Goal: Information Seeking & Learning: Learn about a topic

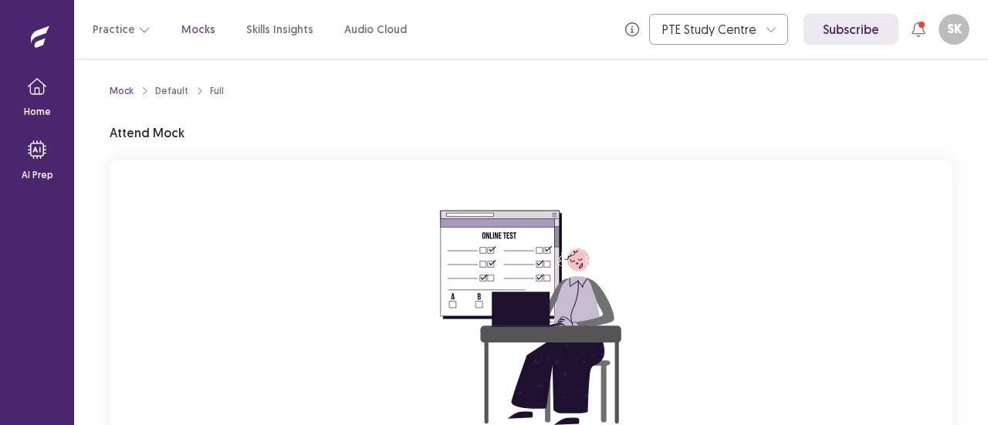
click at [175, 29] on div "Practice Mocks Skills Insights Audio Cloud" at bounding box center [250, 29] width 314 height 28
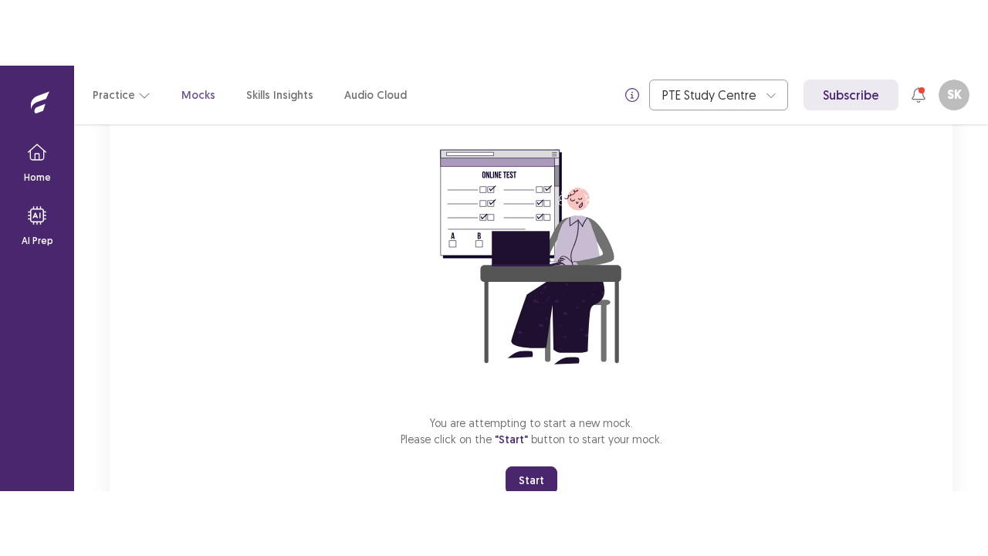
scroll to position [184, 0]
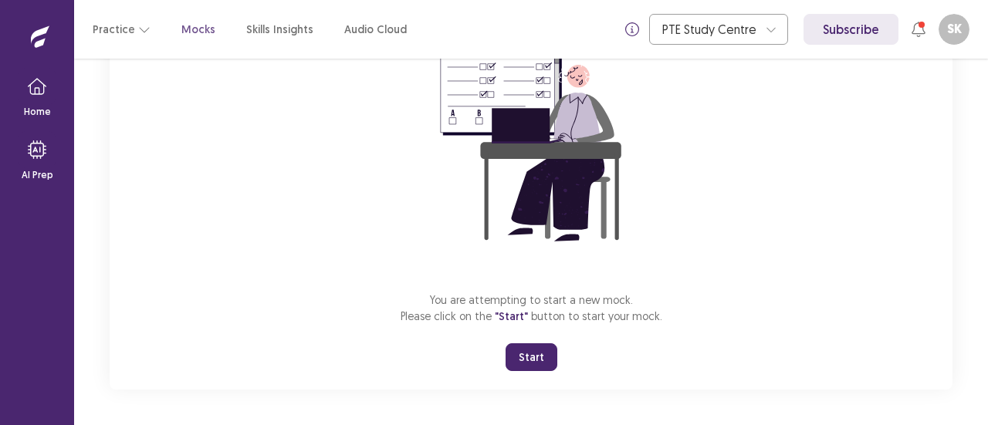
click at [531, 358] on button "Start" at bounding box center [532, 357] width 52 height 28
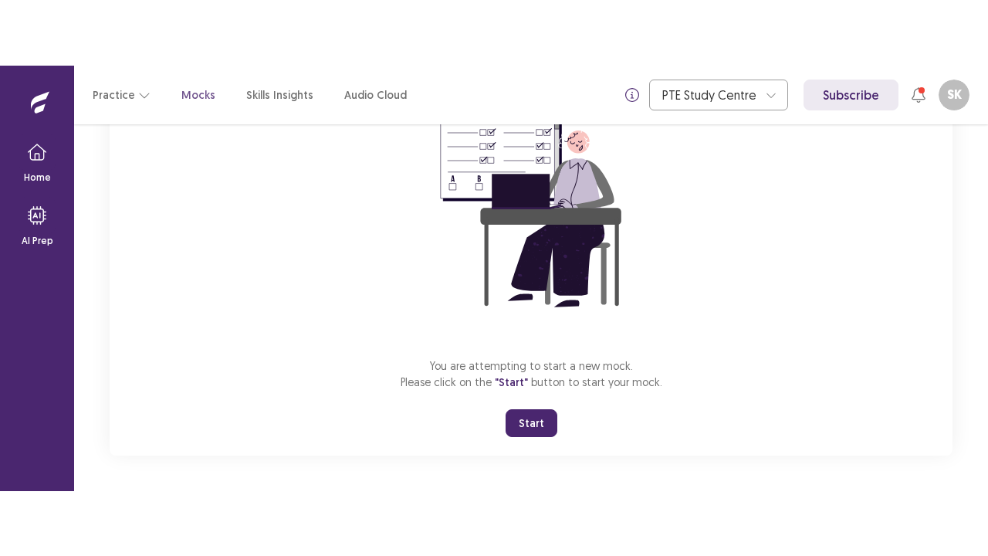
scroll to position [54, 0]
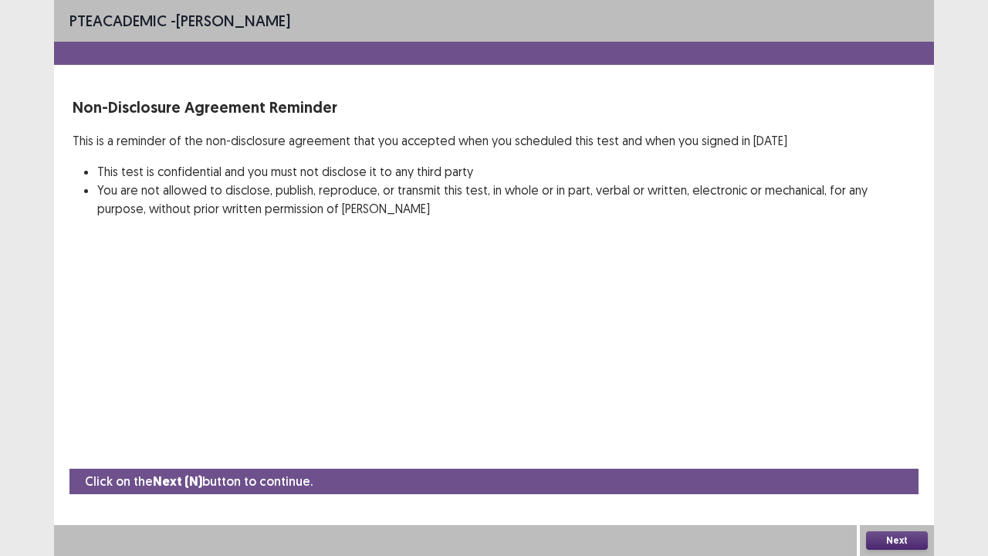
click at [890, 424] on button "Next" at bounding box center [897, 540] width 62 height 19
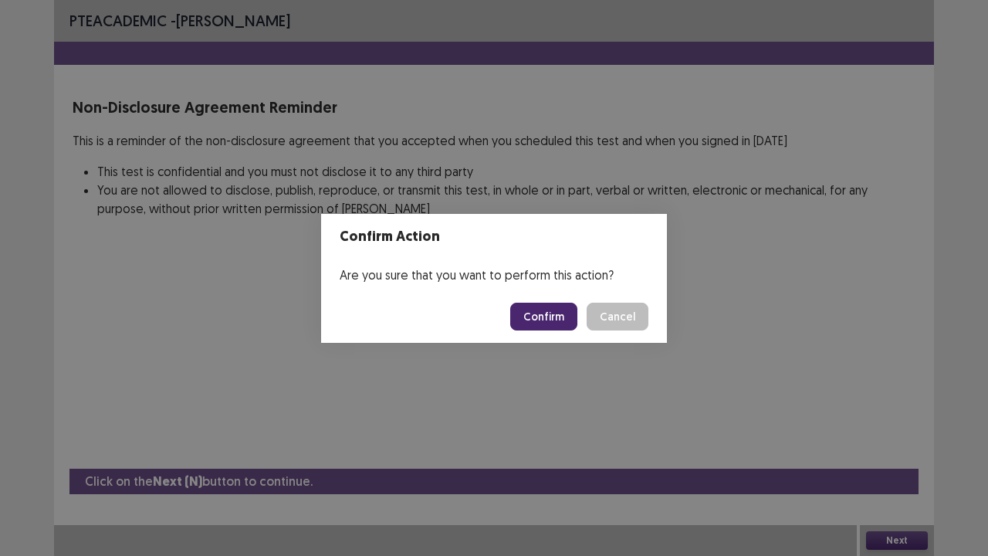
click at [551, 315] on button "Confirm" at bounding box center [543, 317] width 67 height 28
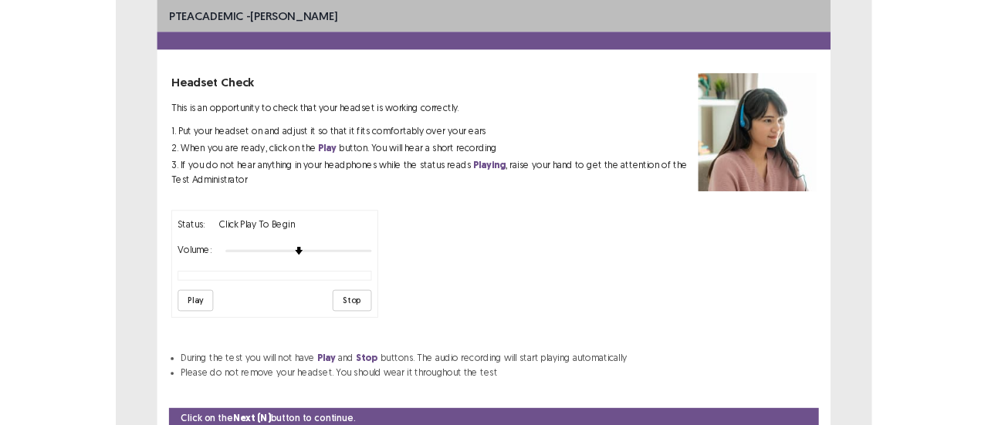
scroll to position [57, 0]
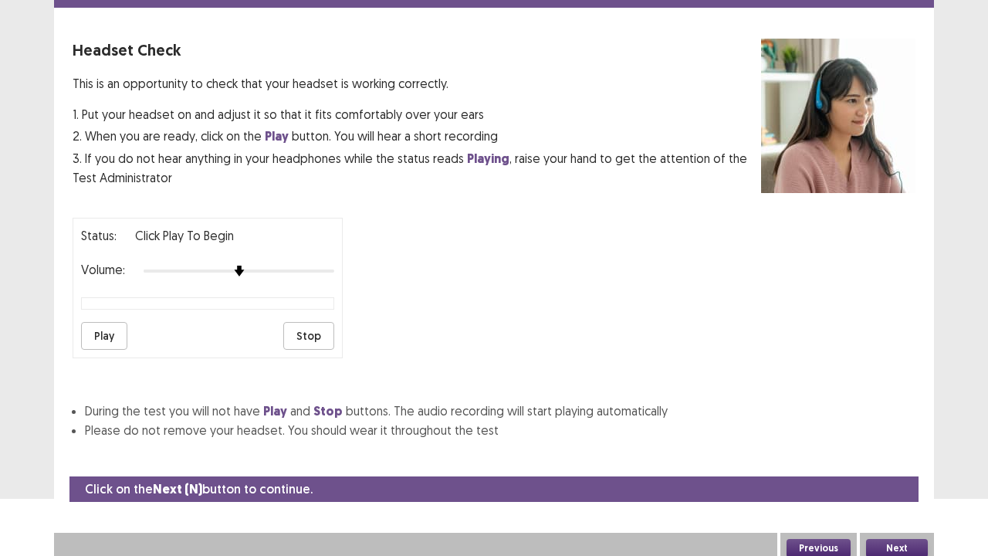
click at [111, 323] on button "Play" at bounding box center [104, 336] width 46 height 28
click at [103, 332] on button "Play" at bounding box center [104, 336] width 46 height 28
click at [114, 323] on button "Play" at bounding box center [104, 336] width 46 height 28
click at [181, 265] on div at bounding box center [239, 271] width 191 height 12
click at [270, 265] on div at bounding box center [239, 271] width 191 height 12
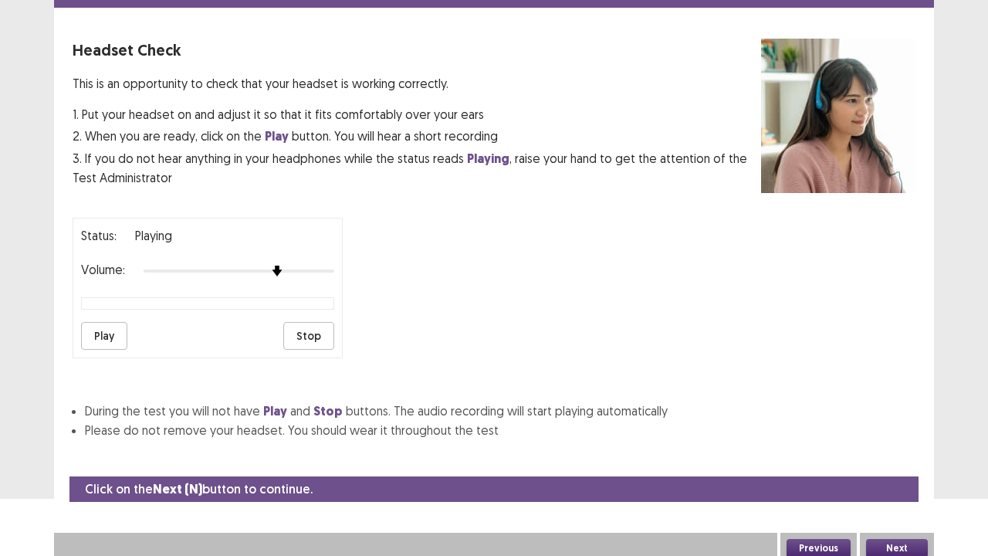
click at [93, 328] on button "Play" at bounding box center [104, 336] width 46 height 28
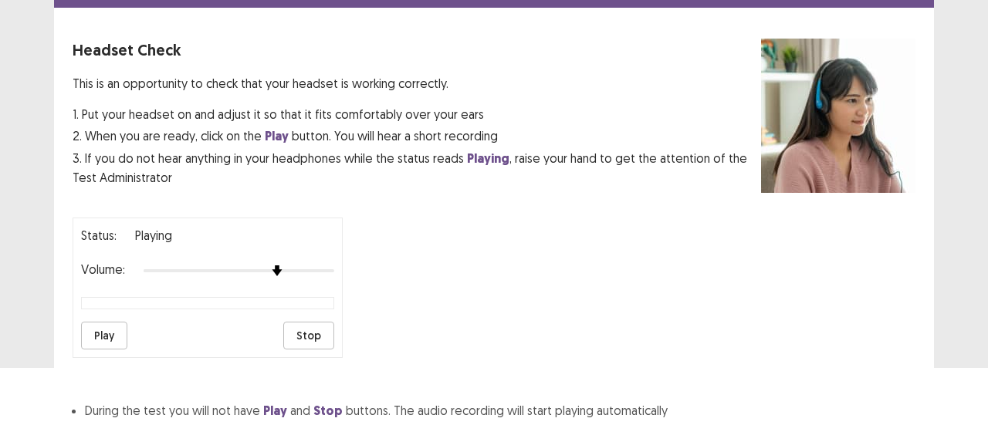
drag, startPoint x: 598, startPoint y: 332, endPoint x: 506, endPoint y: 274, distance: 108.6
click at [506, 274] on div "Status: playing Volume: Play Stop" at bounding box center [494, 281] width 843 height 153
click at [117, 322] on button "Play" at bounding box center [104, 336] width 46 height 28
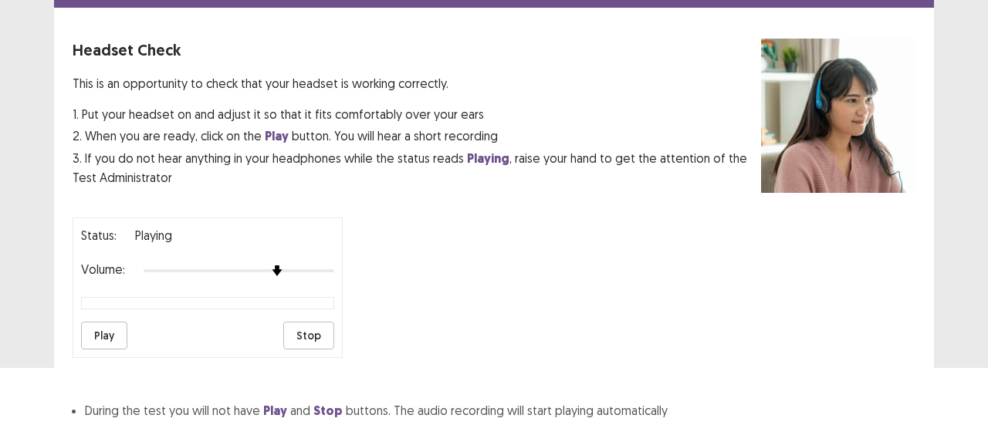
click at [117, 322] on button "Play" at bounding box center [104, 336] width 46 height 28
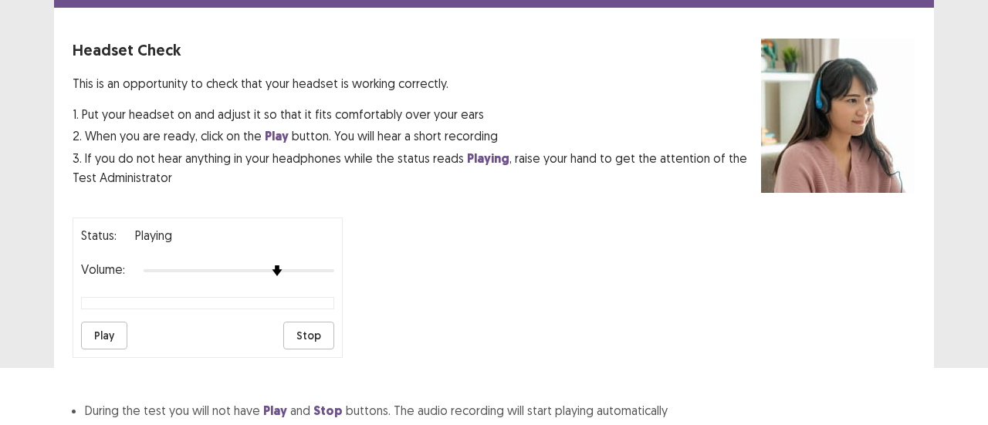
click at [117, 322] on button "Play" at bounding box center [104, 336] width 46 height 28
